Goal: Task Accomplishment & Management: Manage account settings

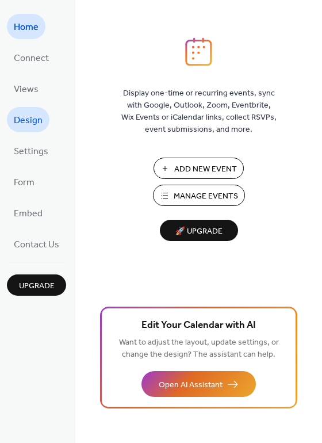
click at [26, 122] on span "Design" at bounding box center [28, 121] width 29 height 18
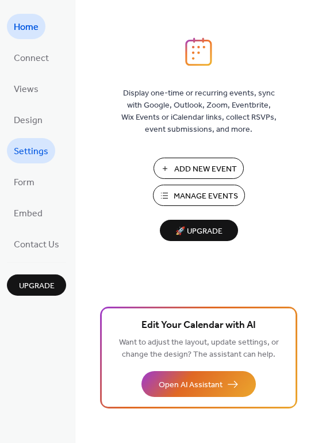
click at [25, 158] on span "Settings" at bounding box center [31, 152] width 35 height 18
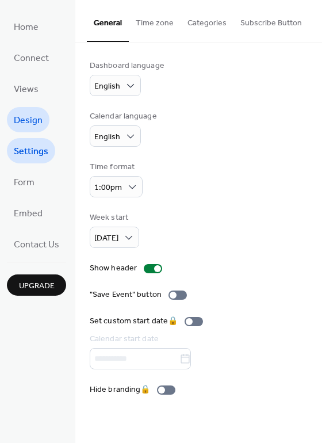
click at [25, 121] on span "Design" at bounding box center [28, 121] width 29 height 18
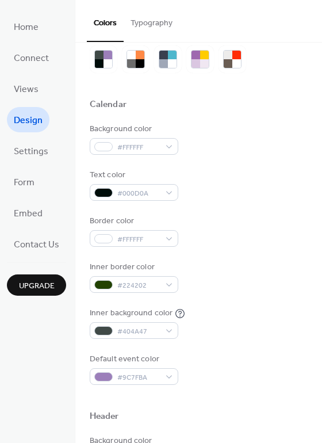
scroll to position [39, 0]
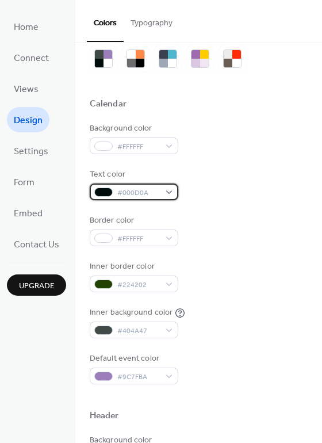
click at [167, 190] on div "#000D0A" at bounding box center [134, 192] width 89 height 17
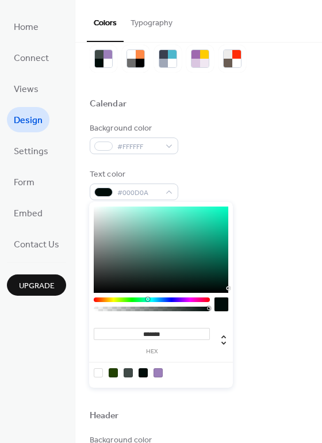
click at [96, 372] on div at bounding box center [98, 372] width 9 height 9
type input "*******"
click at [251, 155] on div "Background color #FFFFFF Text color #FFFFFFFF Border color #FFFFFF Inner border…" at bounding box center [199, 254] width 218 height 262
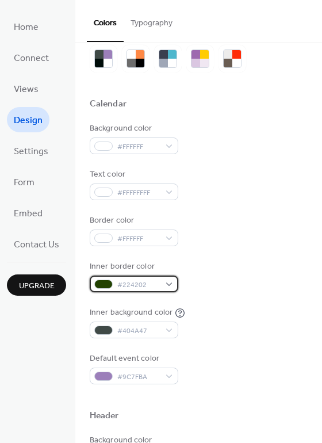
click at [170, 283] on div "#224202" at bounding box center [134, 284] width 89 height 17
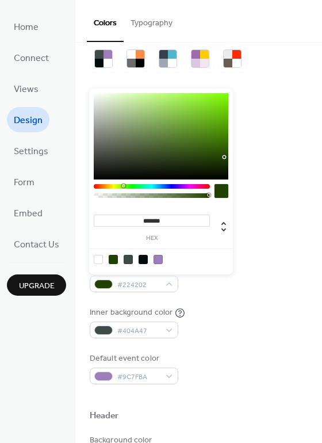
click at [116, 185] on div at bounding box center [152, 186] width 116 height 5
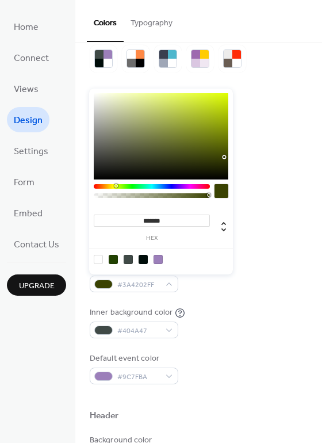
click at [112, 187] on div at bounding box center [152, 186] width 116 height 5
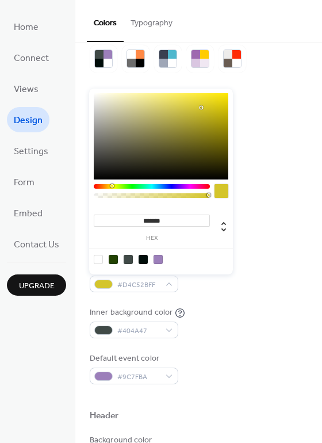
type input "*******"
drag, startPoint x: 225, startPoint y: 158, endPoint x: 201, endPoint y: 109, distance: 53.8
click at [201, 109] on div at bounding box center [202, 110] width 2 height 2
click at [227, 350] on div "Background color #FFFFFF Text color #FFFFFFFF Border color #FFFFFF Inner border…" at bounding box center [199, 254] width 218 height 262
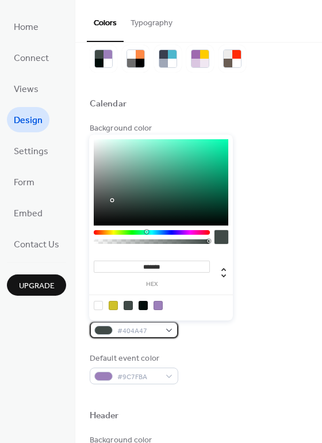
click at [167, 332] on div "#404A47" at bounding box center [134, 330] width 89 height 17
click at [140, 303] on div at bounding box center [143, 305] width 9 height 9
type input "*******"
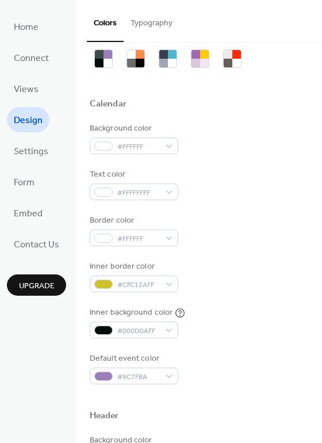
click at [260, 308] on div "Inner background color #000D0AFF" at bounding box center [199, 323] width 218 height 32
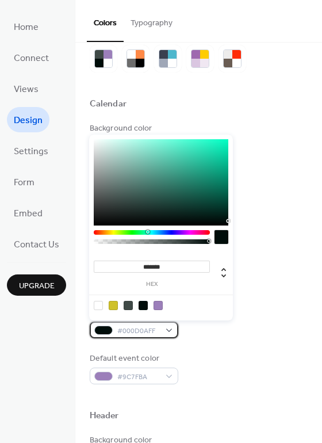
click at [167, 328] on div "#000D0AFF" at bounding box center [134, 330] width 89 height 17
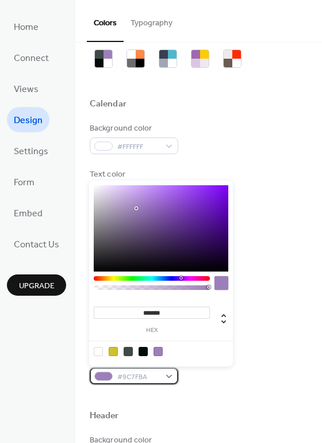
click at [172, 378] on div "#9C7FBA" at bounding box center [134, 376] width 89 height 17
click at [114, 350] on div at bounding box center [113, 351] width 9 height 9
type input "*******"
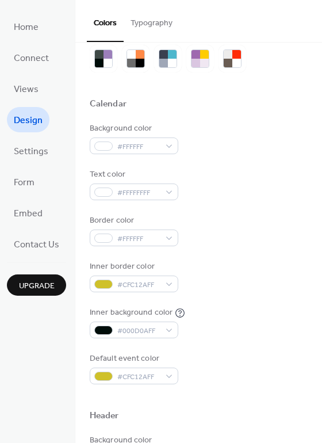
click at [283, 332] on div "Inner background color #000D0AFF" at bounding box center [199, 323] width 218 height 32
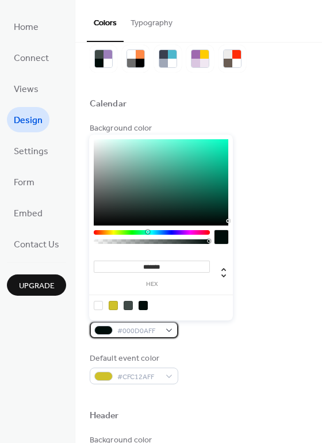
click at [170, 328] on div "#000D0AFF" at bounding box center [134, 330] width 89 height 17
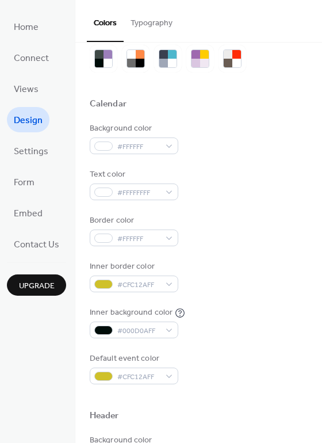
click at [239, 329] on div "Inner background color #000D0AFF" at bounding box center [199, 323] width 218 height 32
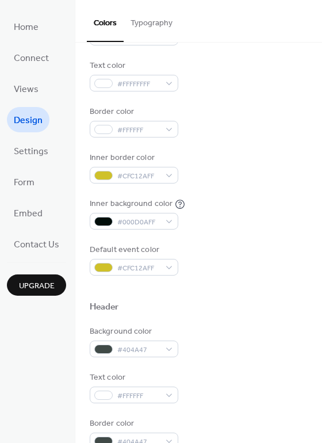
scroll to position [148, 0]
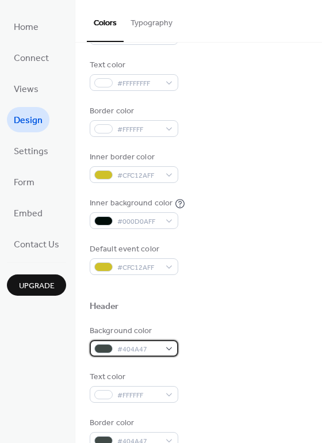
click at [165, 348] on div "#404A47" at bounding box center [134, 348] width 89 height 17
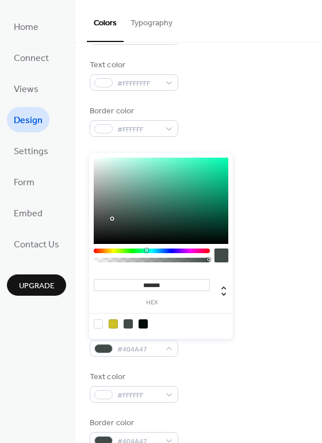
click at [143, 325] on div at bounding box center [143, 323] width 9 height 9
type input "*******"
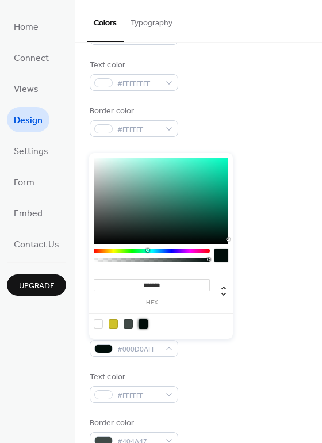
click at [141, 321] on div at bounding box center [143, 323] width 9 height 9
click at [283, 230] on div "Background color #FFFFFF Text color #FFFFFFFF Border color #FFFFFF Inner border…" at bounding box center [199, 144] width 218 height 262
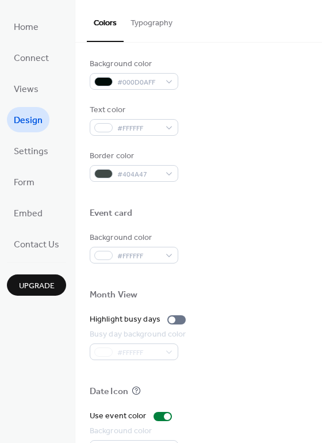
scroll to position [492, 0]
